Goal: Transaction & Acquisition: Purchase product/service

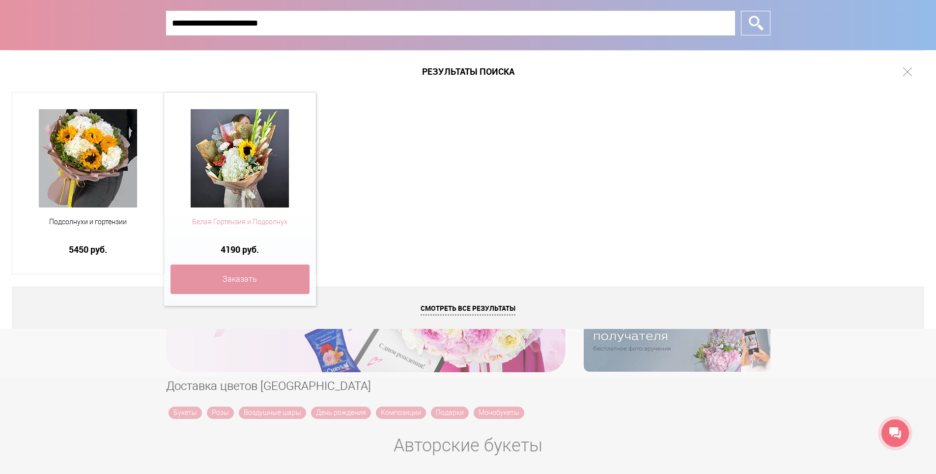
type input "**********"
click at [233, 217] on span "Белая Гортензия и Подсолнух" at bounding box center [240, 222] width 139 height 10
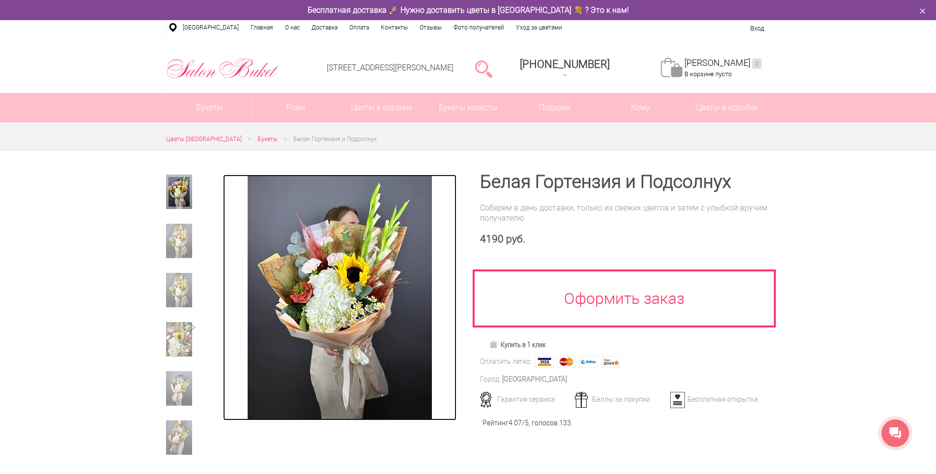
click at [372, 280] on img at bounding box center [340, 297] width 184 height 246
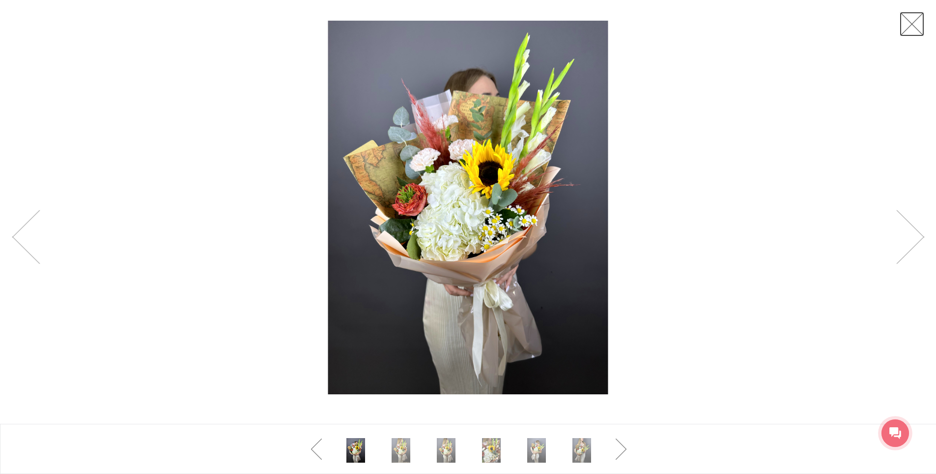
click at [901, 21] on link at bounding box center [912, 24] width 25 height 25
